Goal: Task Accomplishment & Management: Manage account settings

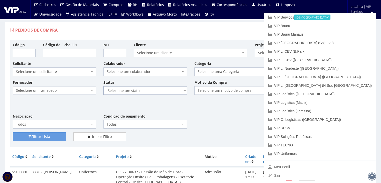
click at [151, 90] on select "Selecione um status Cancelado Aguardando Aprovação Diretoria Pedido Aprovado Ag…" at bounding box center [144, 90] width 83 height 9
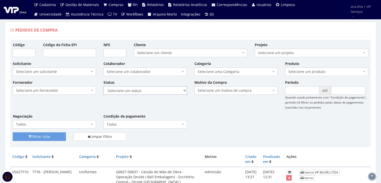
select select "1"
click at [103, 86] on select "Selecione um status Cancelado Aguardando Aprovação Diretoria Pedido Aprovado Ag…" at bounding box center [144, 90] width 83 height 9
click at [47, 136] on button "Filtrar Lista" at bounding box center [39, 136] width 53 height 9
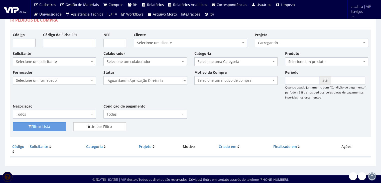
scroll to position [10, 0]
click at [169, 79] on select "Selecione um status Cancelado Aguardando Aprovação Diretoria Pedido Aprovado Ag…" at bounding box center [144, 80] width 83 height 9
click at [159, 82] on select "Selecione um status Cancelado Aguardando Aprovação Diretoria Pedido Aprovado Ag…" at bounding box center [144, 80] width 83 height 9
select select "4"
click at [103, 76] on select "Selecione um status Cancelado Aguardando Aprovação Diretoria Pedido Aprovado Ag…" at bounding box center [144, 80] width 83 height 9
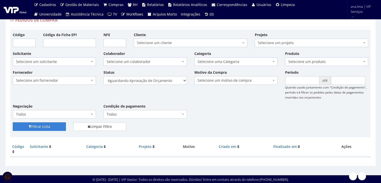
click at [52, 123] on button "Filtrar Lista" at bounding box center [39, 126] width 53 height 9
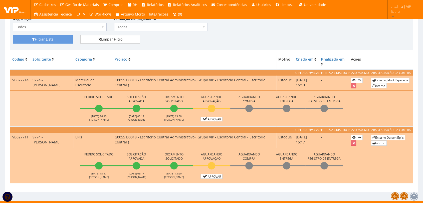
scroll to position [103, 0]
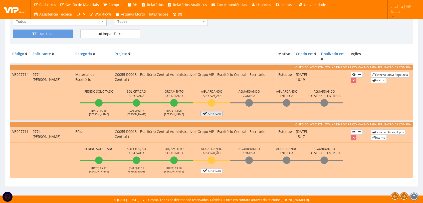
click at [212, 111] on link "Aprovar" at bounding box center [212, 113] width 22 height 5
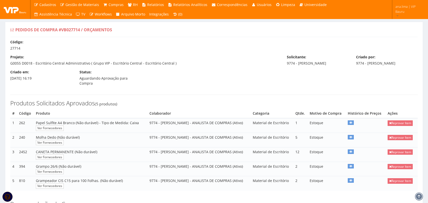
select select "30"
select select "0"
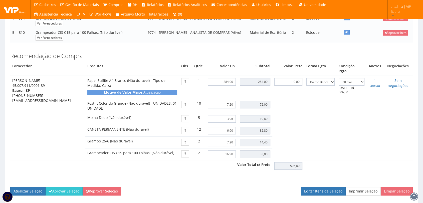
scroll to position [167, 0]
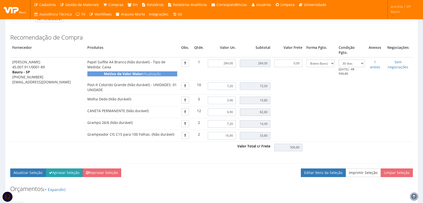
click at [68, 169] on button "Aprovar Seleção" at bounding box center [64, 173] width 37 height 9
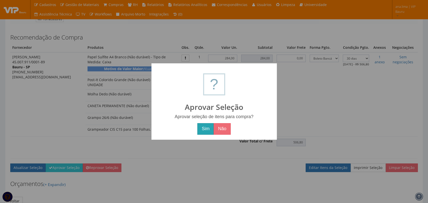
click at [206, 128] on button "Sim" at bounding box center [205, 129] width 16 height 12
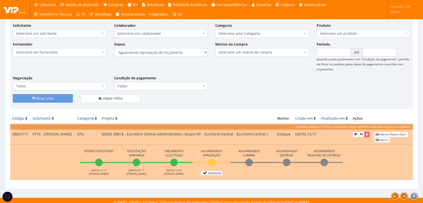
scroll to position [64, 0]
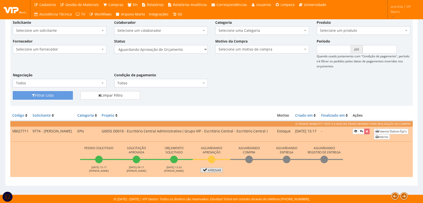
click at [204, 172] on icon at bounding box center [205, 170] width 6 height 4
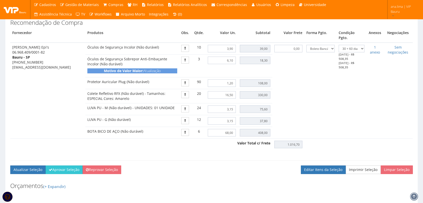
scroll to position [222, 0]
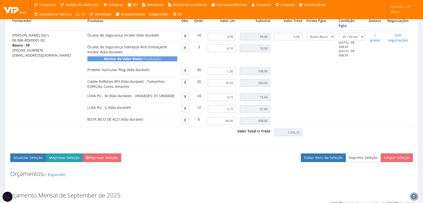
click at [75, 154] on button "Aprovar Seleção" at bounding box center [64, 158] width 37 height 9
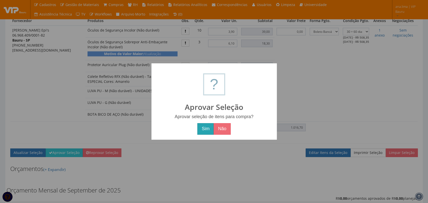
drag, startPoint x: 205, startPoint y: 131, endPoint x: 128, endPoint y: 140, distance: 77.7
click at [205, 131] on button "Sim" at bounding box center [205, 129] width 16 height 12
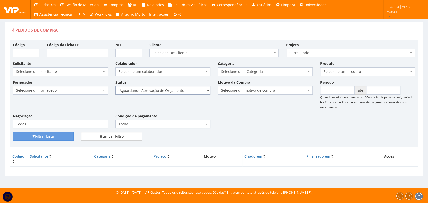
click at [189, 90] on select "Selecione um status Cancelado Aguardando Aprovação Diretoria Pedido Aprovado Ag…" at bounding box center [162, 90] width 95 height 9
select select "1"
click at [115, 86] on select "Selecione um status Cancelado Aguardando Aprovação Diretoria Pedido Aprovado Ag…" at bounding box center [162, 90] width 95 height 9
click at [48, 134] on button "Filtrar Lista" at bounding box center [43, 136] width 61 height 9
click at [180, 91] on select "Selecione um status Cancelado Aguardando Aprovação Diretoria Pedido Aprovado Ag…" at bounding box center [162, 90] width 95 height 9
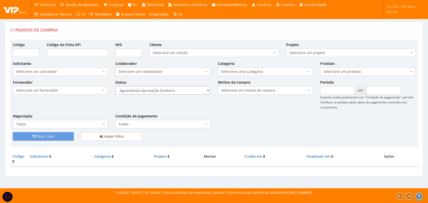
select select "4"
click at [115, 86] on select "Selecione um status Cancelado Aguardando Aprovação Diretoria Pedido Aprovado Ag…" at bounding box center [162, 90] width 95 height 9
click at [60, 136] on button "Filtrar Lista" at bounding box center [43, 136] width 61 height 9
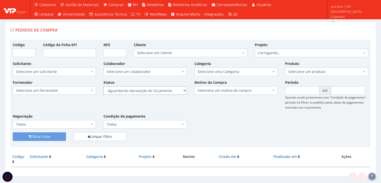
click at [161, 89] on select "Selecione um status Cancelado Aguardando Aprovação Diretoria Pedido Aprovado Ag…" at bounding box center [144, 90] width 83 height 9
select select "1"
click at [103, 86] on select "Selecione um status Cancelado Aguardando Aprovação Diretoria Pedido Aprovado Ag…" at bounding box center [144, 90] width 83 height 9
click at [46, 137] on button "Filtrar Lista" at bounding box center [39, 136] width 53 height 9
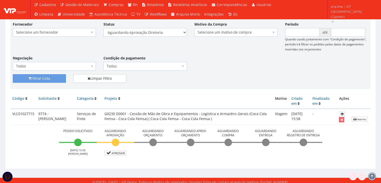
scroll to position [61, 0]
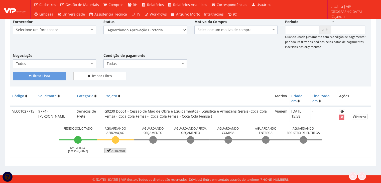
click at [118, 149] on link "Aprovar" at bounding box center [115, 150] width 22 height 5
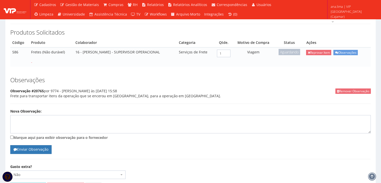
scroll to position [100, 0]
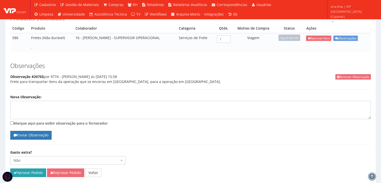
click at [35, 168] on button "Aprovar Pedido" at bounding box center [28, 172] width 36 height 9
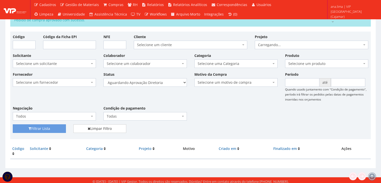
scroll to position [28, 0]
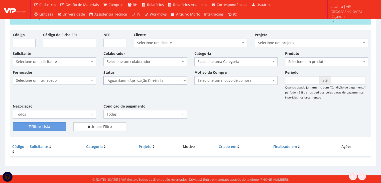
click at [176, 80] on select "Selecione um status Cancelado Aguardando Aprovação Diretoria Pedido Aprovado Ag…" at bounding box center [144, 80] width 83 height 9
click at [103, 76] on select "Selecione um status Cancelado Aguardando Aprovação Diretoria Pedido Aprovado Ag…" at bounding box center [144, 80] width 83 height 9
click at [39, 128] on button "Filtrar Lista" at bounding box center [39, 126] width 53 height 9
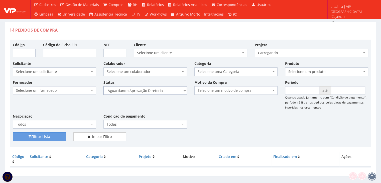
click at [167, 91] on select "Selecione um status Cancelado Aguardando Aprovação Diretoria Pedido Aprovado Ag…" at bounding box center [144, 90] width 83 height 9
select select "4"
click at [103, 86] on select "Selecione um status Cancelado Aguardando Aprovação Diretoria Pedido Aprovado Ag…" at bounding box center [144, 90] width 83 height 9
drag, startPoint x: 52, startPoint y: 135, endPoint x: 105, endPoint y: 120, distance: 54.8
click at [52, 136] on button "Filtrar Lista" at bounding box center [39, 136] width 53 height 9
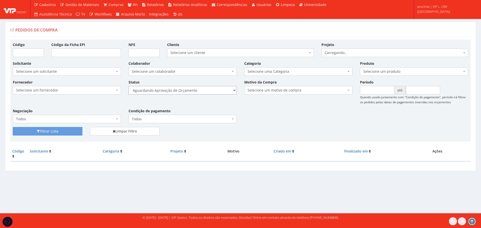
click at [211, 91] on select "Selecione um status Cancelado Aguardando Aprovação Diretoria Pedido Aprovado Ag…" at bounding box center [182, 90] width 108 height 9
select select "1"
click at [128, 86] on select "Selecione um status Cancelado Aguardando Aprovação Diretoria Pedido Aprovado Ag…" at bounding box center [182, 90] width 108 height 9
click at [77, 131] on button "Filtrar Lista" at bounding box center [48, 131] width 70 height 9
drag, startPoint x: 0, startPoint y: 0, endPoint x: 204, endPoint y: 92, distance: 223.6
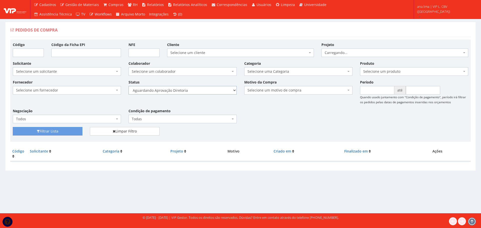
click at [204, 92] on select "Selecione um status Cancelado Aguardando Aprovação Diretoria Pedido Aprovado Ag…" at bounding box center [182, 90] width 108 height 9
select select "4"
click at [128, 86] on select "Selecione um status Cancelado Aguardando Aprovação Diretoria Pedido Aprovado Ag…" at bounding box center [182, 90] width 108 height 9
click at [67, 132] on button "Filtrar Lista" at bounding box center [48, 131] width 70 height 9
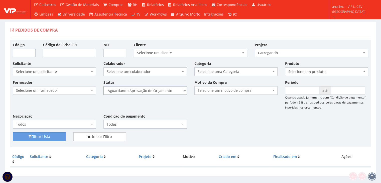
click at [154, 90] on select "Selecione um status Cancelado Aguardando Aprovação Diretoria Pedido Aprovado Ag…" at bounding box center [144, 90] width 83 height 9
select select "1"
click at [103, 86] on select "Selecione um status Cancelado Aguardando Aprovação Diretoria Pedido Aprovado Ag…" at bounding box center [144, 90] width 83 height 9
click at [55, 137] on button "Filtrar Lista" at bounding box center [39, 136] width 53 height 9
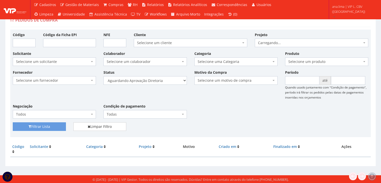
scroll to position [10, 0]
click at [166, 81] on select "Selecione um status Cancelado Aguardando Aprovação Diretoria Pedido Aprovado Ag…" at bounding box center [144, 80] width 83 height 9
select select "4"
click at [103, 76] on select "Selecione um status Cancelado Aguardando Aprovação Diretoria Pedido Aprovado Ag…" at bounding box center [144, 80] width 83 height 9
click at [59, 126] on button "Filtrar Lista" at bounding box center [39, 126] width 53 height 9
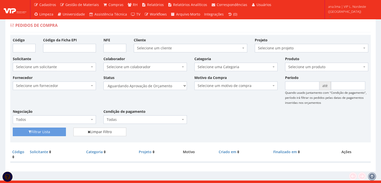
scroll to position [10, 0]
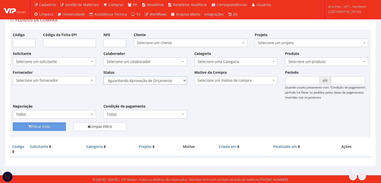
click at [166, 79] on select "Selecione um status Cancelado Aguardando Aprovação Diretoria Pedido Aprovado Ag…" at bounding box center [144, 80] width 83 height 9
click at [164, 80] on select "Selecione um status Cancelado Aguardando Aprovação Diretoria Pedido Aprovado Ag…" at bounding box center [144, 80] width 83 height 9
select select "1"
click at [103, 76] on select "Selecione um status Cancelado Aguardando Aprovação Diretoria Pedido Aprovado Ag…" at bounding box center [144, 80] width 83 height 9
click at [42, 128] on button "Filtrar Lista" at bounding box center [39, 126] width 53 height 9
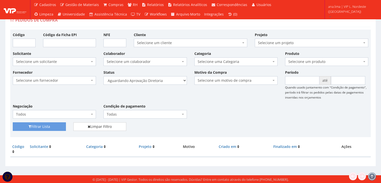
scroll to position [10, 0]
click at [163, 78] on select "Selecione um status Cancelado Aguardando Aprovação Diretoria Pedido Aprovado Ag…" at bounding box center [144, 80] width 83 height 9
select select "4"
click at [103, 76] on select "Selecione um status Cancelado Aguardando Aprovação Diretoria Pedido Aprovado Ag…" at bounding box center [144, 80] width 83 height 9
click at [58, 127] on button "Filtrar Lista" at bounding box center [39, 126] width 53 height 9
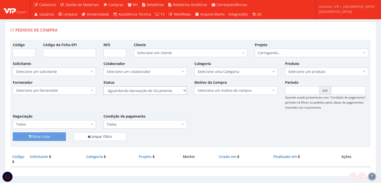
click at [177, 91] on select "Selecione um status Cancelado Aguardando Aprovação Diretoria Pedido Aprovado Ag…" at bounding box center [144, 90] width 83 height 9
click at [103, 86] on select "Selecione um status Cancelado Aguardando Aprovação Diretoria Pedido Aprovado Ag…" at bounding box center [144, 90] width 83 height 9
click at [164, 91] on select "Selecione um status Cancelado Aguardando Aprovação Diretoria Pedido Aprovado Ag…" at bounding box center [144, 90] width 83 height 9
select select "1"
click at [103, 86] on select "Selecione um status Cancelado Aguardando Aprovação Diretoria Pedido Aprovado Ag…" at bounding box center [144, 90] width 83 height 9
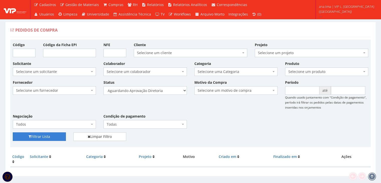
click at [29, 135] on icon "submit" at bounding box center [30, 137] width 3 height 4
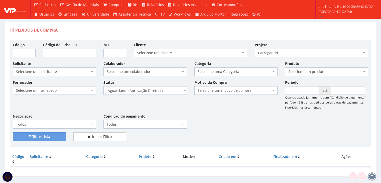
scroll to position [10, 0]
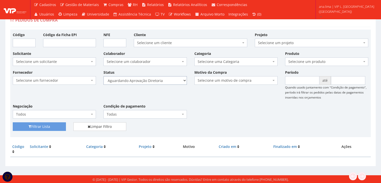
click at [167, 82] on select "Selecione um status Cancelado Aguardando Aprovação Diretoria Pedido Aprovado Ag…" at bounding box center [144, 80] width 83 height 9
select select "4"
click at [103, 76] on select "Selecione um status Cancelado Aguardando Aprovação Diretoria Pedido Aprovado Ag…" at bounding box center [144, 80] width 83 height 9
click at [54, 125] on button "Filtrar Lista" at bounding box center [39, 126] width 53 height 9
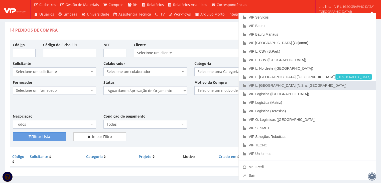
drag, startPoint x: 357, startPoint y: 84, endPoint x: 354, endPoint y: 85, distance: 2.9
click at [356, 84] on link "VIP L. [GEOGRAPHIC_DATA] (N.Sra. [GEOGRAPHIC_DATA])" at bounding box center [307, 85] width 137 height 9
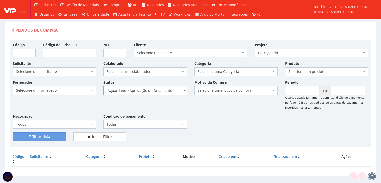
click at [173, 90] on select "Selecione um status Cancelado Aguardando Aprovação Diretoria Pedido Aprovado Ag…" at bounding box center [144, 90] width 83 height 9
select select "1"
click at [103, 86] on select "Selecione um status Cancelado Aguardando Aprovação Diretoria Pedido Aprovado Ag…" at bounding box center [144, 90] width 83 height 9
click at [37, 137] on button "Filtrar Lista" at bounding box center [39, 136] width 53 height 9
click at [160, 92] on select "Selecione um status Cancelado Aguardando Aprovação Diretoria Pedido Aprovado Ag…" at bounding box center [144, 90] width 83 height 9
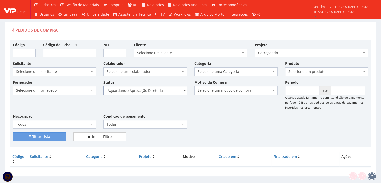
select select "5"
click at [103, 86] on select "Selecione um status Cancelado Aguardando Aprovação Diretoria Pedido Aprovado Ag…" at bounding box center [144, 90] width 83 height 9
click at [48, 138] on button "Filtrar Lista" at bounding box center [39, 136] width 53 height 9
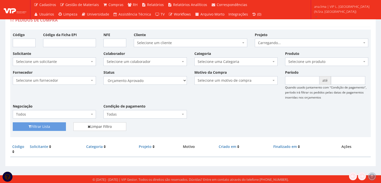
scroll to position [10, 0]
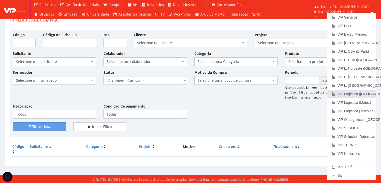
click at [357, 96] on link "VIP Logística ([GEOGRAPHIC_DATA])" at bounding box center [351, 94] width 48 height 9
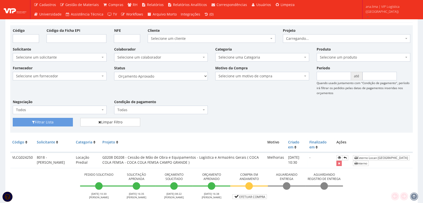
scroll to position [40, 0]
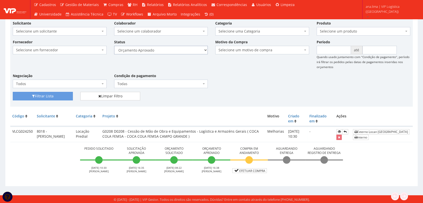
click at [179, 52] on select "Selecione um status Cancelado Aguardando Aprovação Diretoria Pedido Aprovado Ag…" at bounding box center [161, 50] width 94 height 9
select select "1"
click at [114, 46] on select "Selecione um status Cancelado Aguardando Aprovação Diretoria Pedido Aprovado Ag…" at bounding box center [161, 50] width 94 height 9
click at [57, 94] on button "Filtrar Lista" at bounding box center [43, 96] width 60 height 9
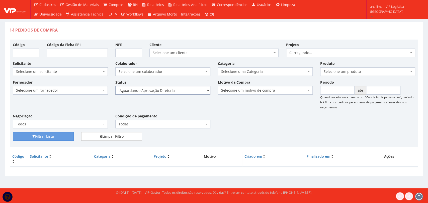
click at [185, 92] on select "Selecione um status Cancelado Aguardando Aprovação Diretoria Pedido Aprovado Ag…" at bounding box center [162, 90] width 95 height 9
select select "4"
click at [115, 86] on select "Selecione um status Cancelado Aguardando Aprovação Diretoria Pedido Aprovado Ag…" at bounding box center [162, 90] width 95 height 9
drag, startPoint x: 64, startPoint y: 137, endPoint x: 68, endPoint y: 136, distance: 4.4
click at [63, 138] on button "Filtrar Lista" at bounding box center [43, 136] width 61 height 9
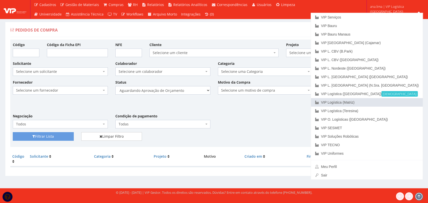
click at [400, 102] on link "VIP Logística (Matriz)" at bounding box center [367, 102] width 112 height 9
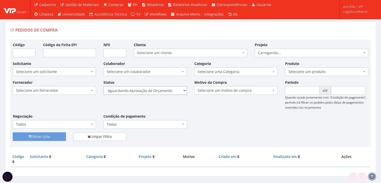
click at [173, 93] on select "Selecione um status Cancelado Aguardando Aprovação Diretoria Pedido Aprovado Ag…" at bounding box center [144, 90] width 83 height 9
select select "1"
click at [103, 86] on select "Selecione um status Cancelado Aguardando Aprovação Diretoria Pedido Aprovado Ag…" at bounding box center [144, 90] width 83 height 9
drag, startPoint x: 53, startPoint y: 138, endPoint x: 142, endPoint y: 105, distance: 95.3
click at [54, 138] on button "Filtrar Lista" at bounding box center [39, 136] width 53 height 9
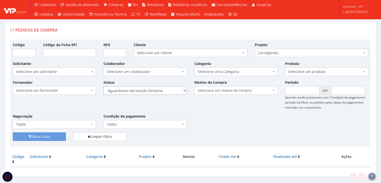
click at [160, 92] on select "Selecione um status Cancelado Aguardando Aprovação Diretoria Pedido Aprovado Ag…" at bounding box center [144, 90] width 83 height 9
select select "4"
click at [103, 86] on select "Selecione um status Cancelado Aguardando Aprovação Diretoria Pedido Aprovado Ag…" at bounding box center [144, 90] width 83 height 9
drag, startPoint x: 57, startPoint y: 134, endPoint x: 126, endPoint y: 127, distance: 69.0
click at [57, 134] on button "Filtrar Lista" at bounding box center [39, 136] width 53 height 9
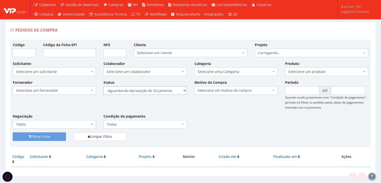
click at [166, 91] on select "Selecione um status Cancelado Aguardando Aprovação Diretoria Pedido Aprovado Ag…" at bounding box center [144, 90] width 83 height 9
select select "1"
click at [103, 86] on select "Selecione um status Cancelado Aguardando Aprovação Diretoria Pedido Aprovado Ag…" at bounding box center [144, 90] width 83 height 9
click at [56, 135] on button "Filtrar Lista" at bounding box center [39, 136] width 53 height 9
click at [162, 90] on select "Selecione um status Cancelado Aguardando Aprovação Diretoria Pedido Aprovado Ag…" at bounding box center [144, 90] width 83 height 9
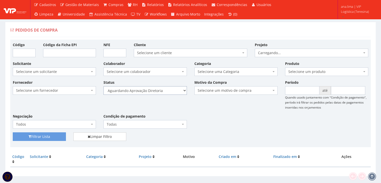
select select "4"
click at [103, 86] on select "Selecione um status Cancelado Aguardando Aprovação Diretoria Pedido Aprovado Ag…" at bounding box center [144, 90] width 83 height 9
click at [57, 139] on button "Filtrar Lista" at bounding box center [39, 136] width 53 height 9
drag, startPoint x: 172, startPoint y: 89, endPoint x: 169, endPoint y: 92, distance: 4.3
click at [172, 89] on select "Selecione um status Cancelado Aguardando Aprovação Diretoria Pedido Aprovado Ag…" at bounding box center [144, 90] width 83 height 9
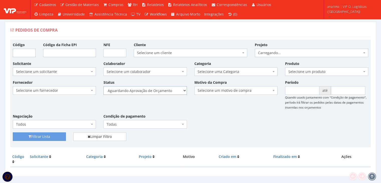
select select "1"
click at [103, 86] on select "Selecione um status Cancelado Aguardando Aprovação Diretoria Pedido Aprovado Ag…" at bounding box center [144, 90] width 83 height 9
click at [57, 133] on button "Filtrar Lista" at bounding box center [39, 136] width 53 height 9
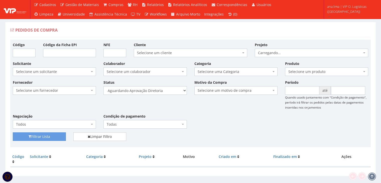
scroll to position [10, 0]
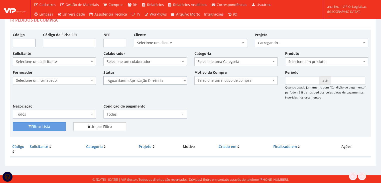
click at [164, 82] on select "Selecione um status Cancelado Aguardando Aprovação Diretoria Pedido Aprovado Ag…" at bounding box center [144, 80] width 83 height 9
select select "4"
click at [103, 76] on select "Selecione um status Cancelado Aguardando Aprovação Diretoria Pedido Aprovado Ag…" at bounding box center [144, 80] width 83 height 9
click at [51, 127] on button "Filtrar Lista" at bounding box center [39, 126] width 53 height 9
